Goal: Information Seeking & Learning: Learn about a topic

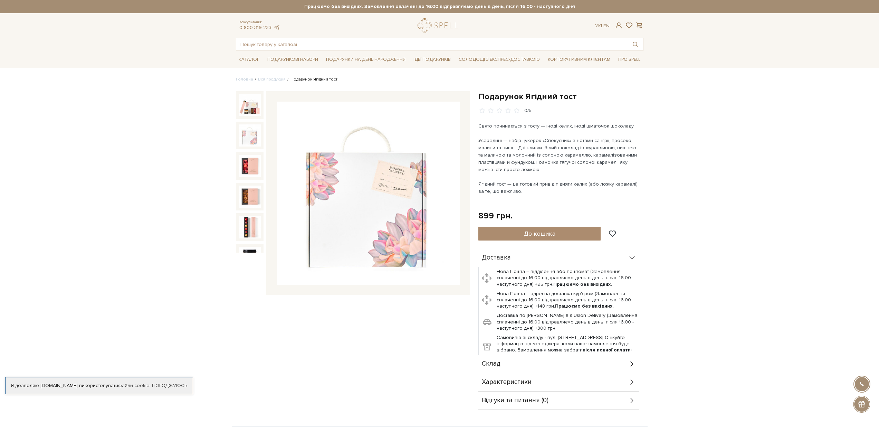
click at [252, 138] on img at bounding box center [250, 135] width 22 height 22
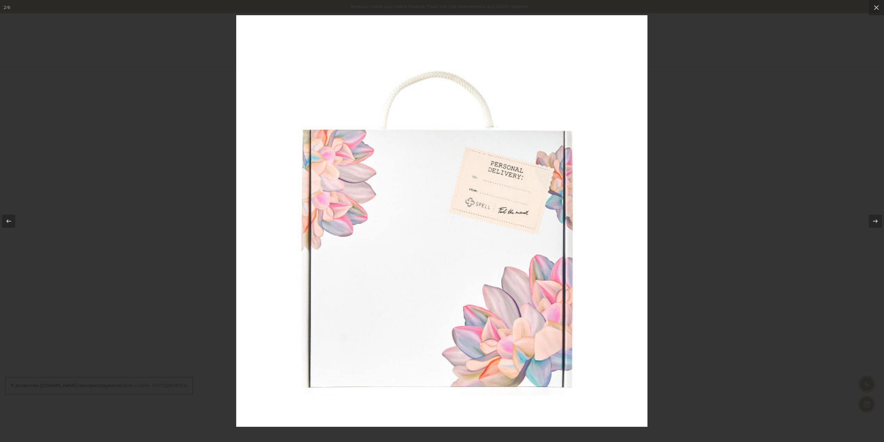
drag, startPoint x: 815, startPoint y: 103, endPoint x: 804, endPoint y: 43, distance: 60.9
click at [814, 103] on div at bounding box center [442, 221] width 884 height 442
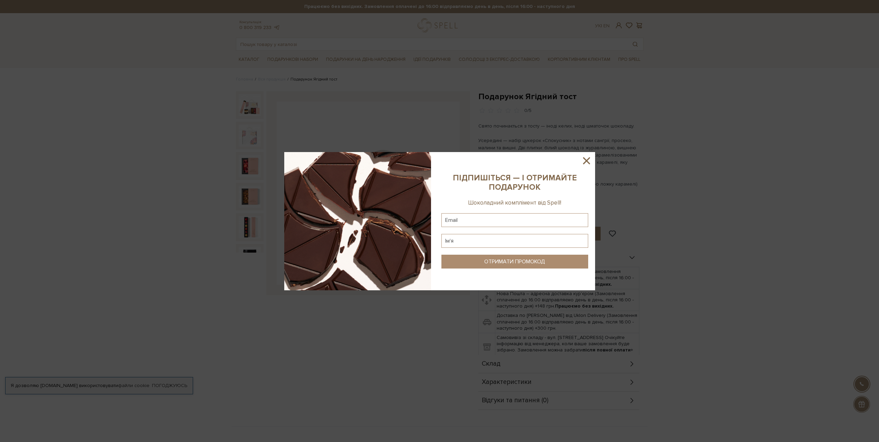
click at [587, 159] on icon at bounding box center [586, 160] width 7 height 7
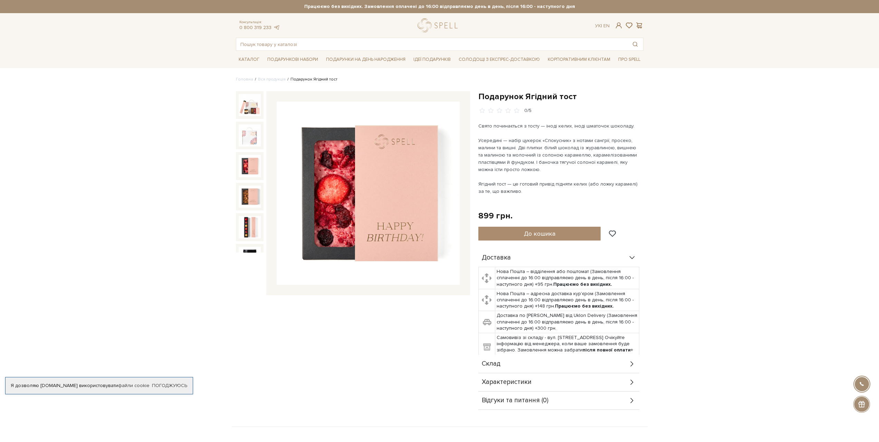
click at [250, 164] on img at bounding box center [250, 166] width 22 height 22
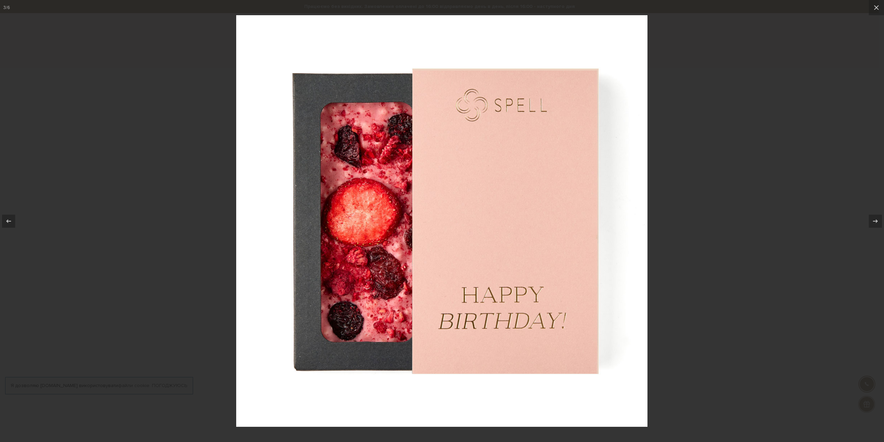
click at [739, 171] on div at bounding box center [442, 221] width 884 height 442
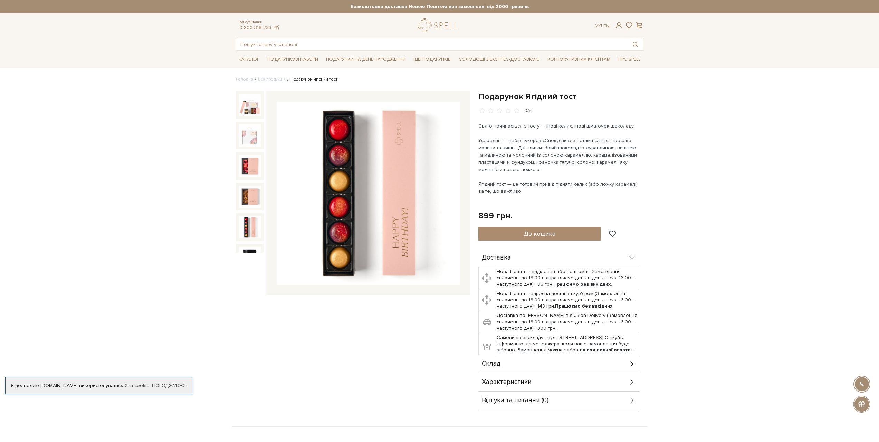
click at [255, 221] on img at bounding box center [250, 227] width 22 height 22
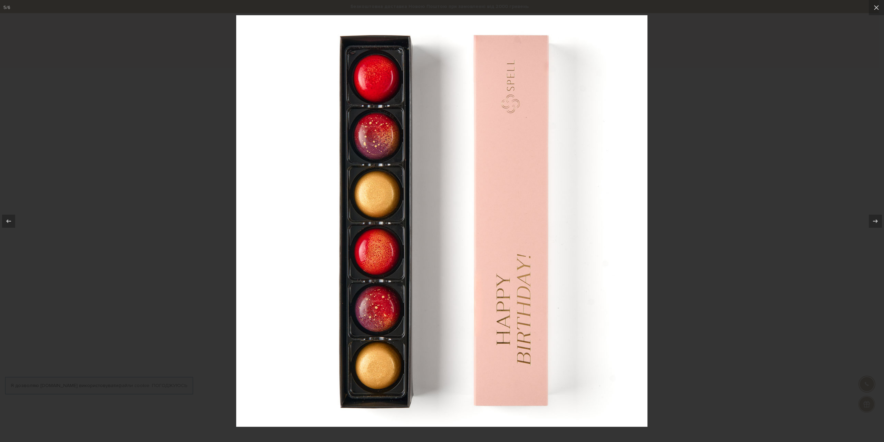
click at [742, 154] on div at bounding box center [442, 221] width 884 height 442
